Goal: Entertainment & Leisure: Consume media (video, audio)

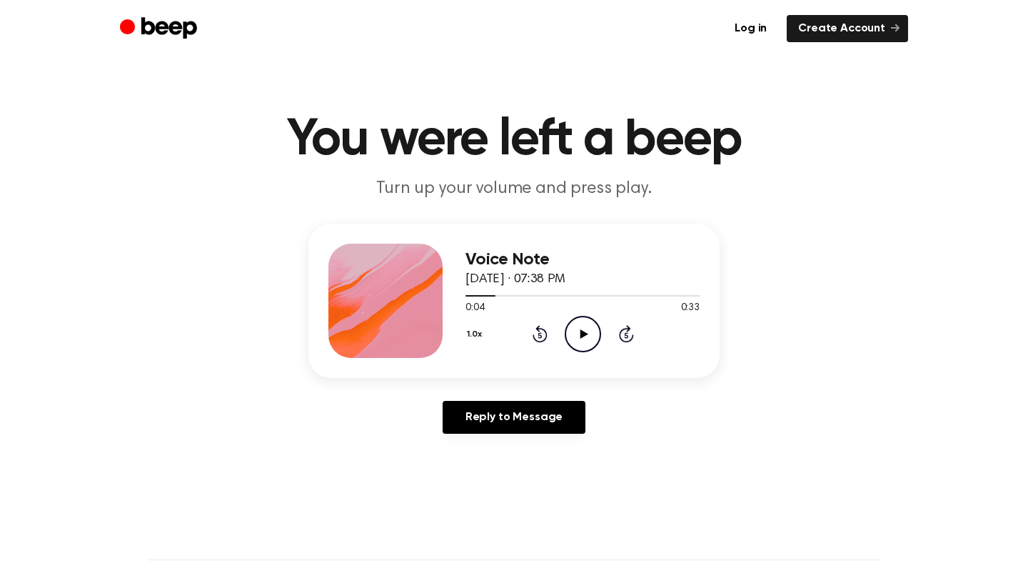
click at [583, 339] on icon "Play Audio" at bounding box center [583, 334] width 36 height 36
click at [473, 331] on button "1.0x" at bounding box center [477, 334] width 22 height 24
click at [484, 390] on span "0.8x" at bounding box center [489, 393] width 18 height 15
drag, startPoint x: 514, startPoint y: 293, endPoint x: 457, endPoint y: 293, distance: 57.1
click at [457, 293] on div "Voice Note July 3, 2025 · 07:38 PM 0:07 0:33 Your browser does not support the …" at bounding box center [513, 301] width 411 height 154
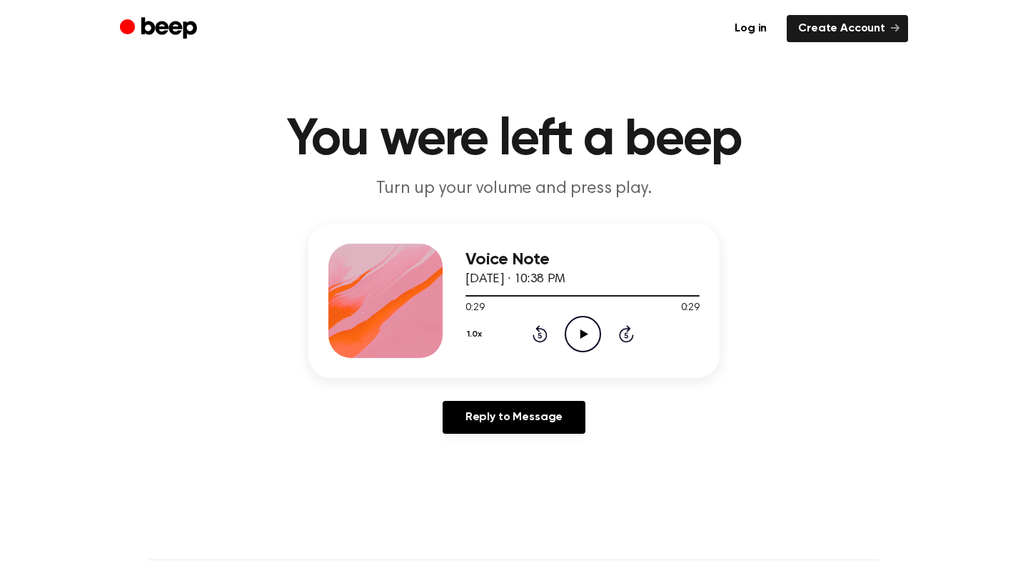
click at [582, 332] on icon at bounding box center [584, 333] width 8 height 9
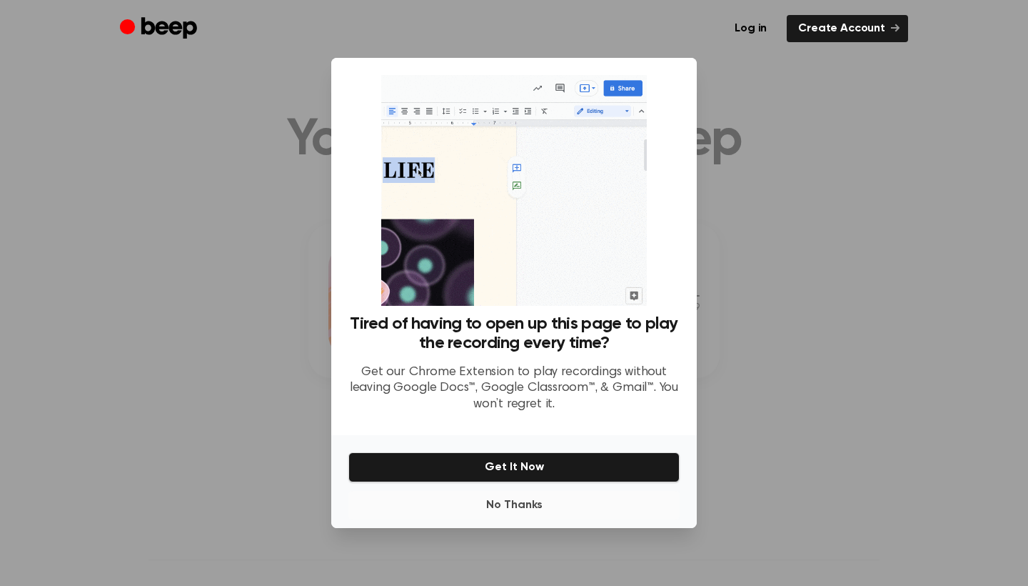
click at [531, 506] on button "No Thanks" at bounding box center [513, 505] width 331 height 29
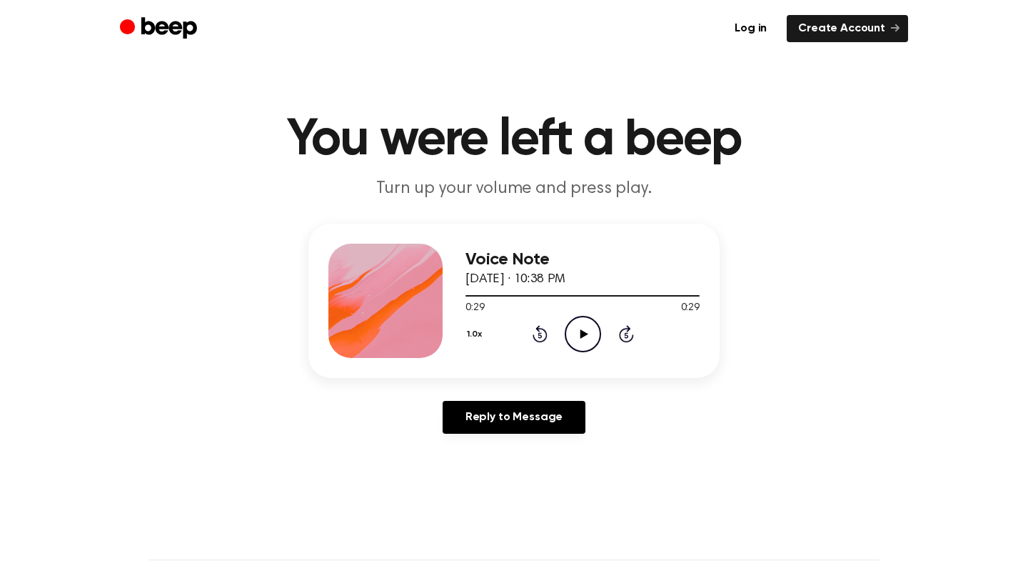
click at [583, 338] on icon "Play Audio" at bounding box center [583, 334] width 36 height 36
click at [471, 335] on button "1.0x" at bounding box center [477, 334] width 22 height 24
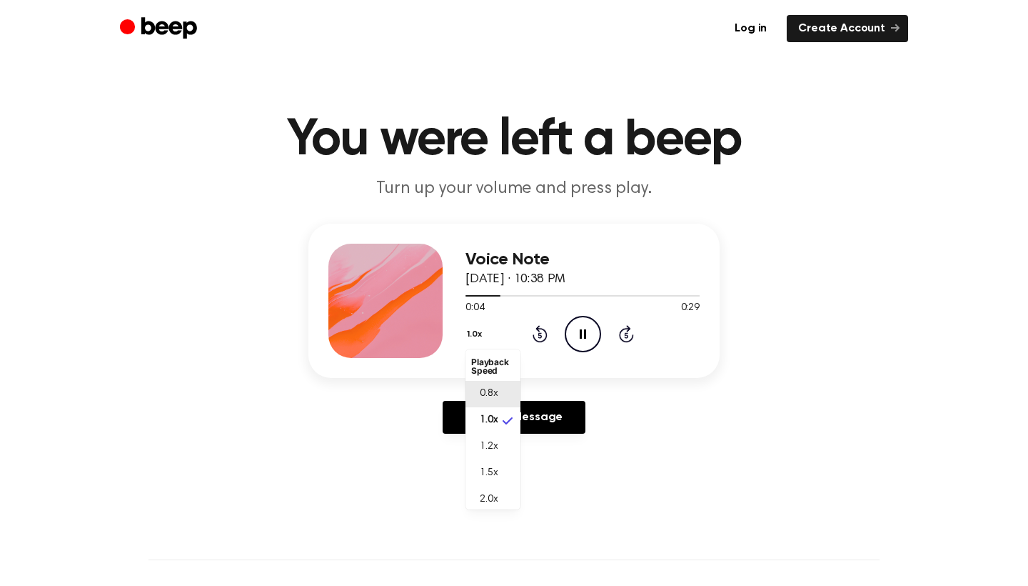
click at [493, 389] on span "0.8x" at bounding box center [489, 393] width 18 height 15
click at [576, 333] on icon "Play Audio" at bounding box center [583, 334] width 36 height 36
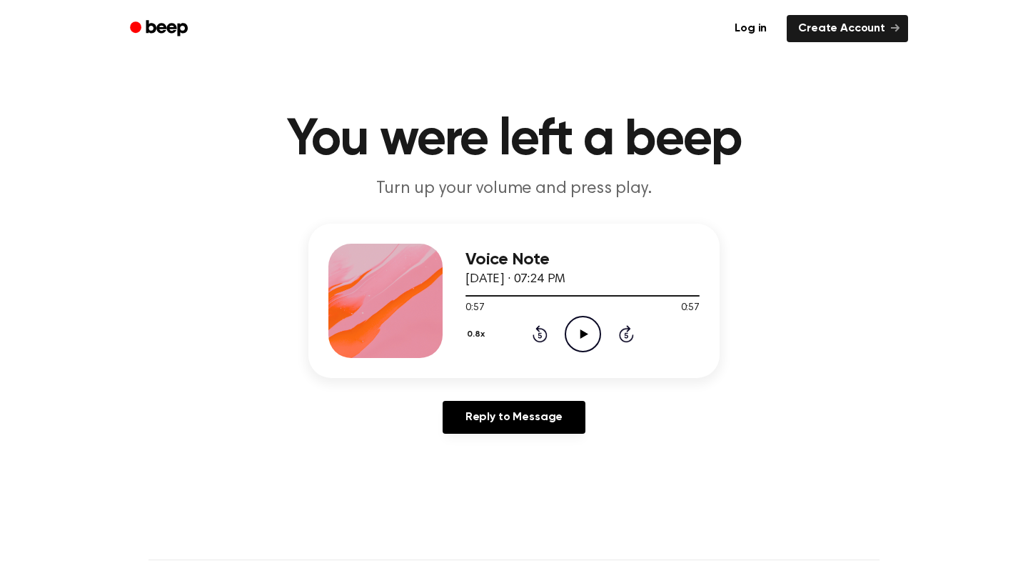
click at [597, 341] on icon "Play Audio" at bounding box center [583, 334] width 36 height 36
